Goal: Find specific page/section: Find specific page/section

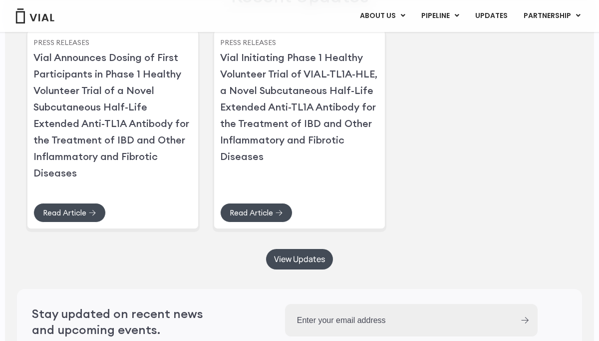
scroll to position [2884, 0]
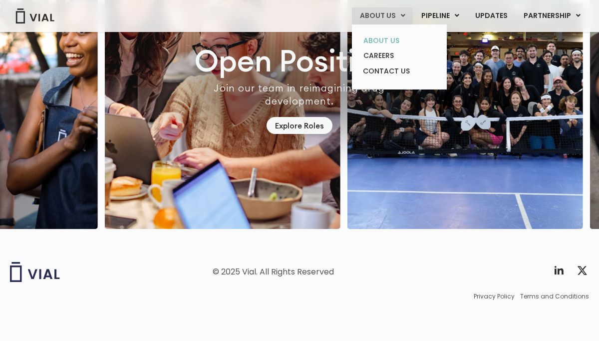
click at [395, 45] on link "ABOUT US" at bounding box center [399, 40] width 87 height 15
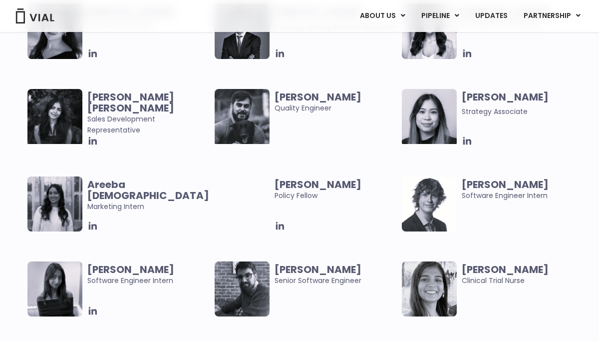
scroll to position [1884, 0]
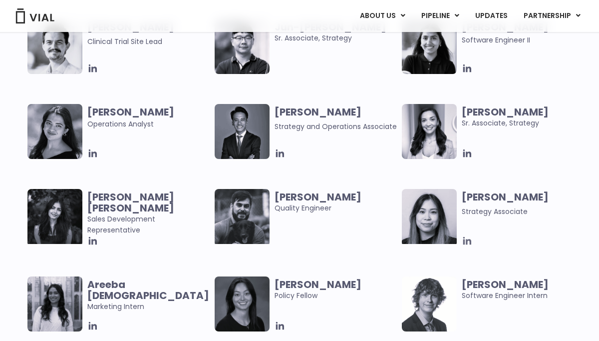
click at [466, 240] on icon at bounding box center [467, 241] width 8 height 8
click at [466, 156] on icon at bounding box center [467, 153] width 8 height 8
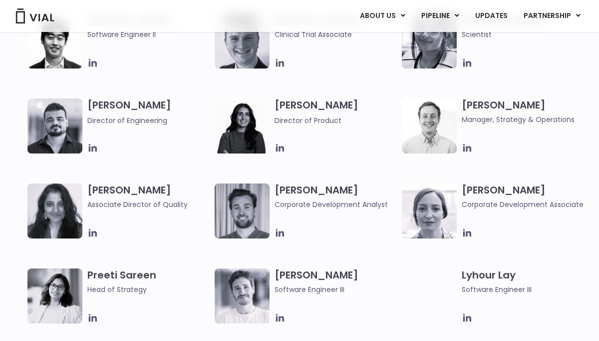
scroll to position [1208, 0]
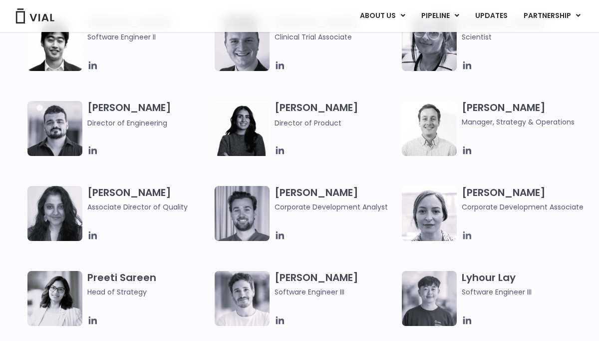
click at [467, 231] on icon at bounding box center [467, 235] width 11 height 11
